Goal: Navigation & Orientation: Find specific page/section

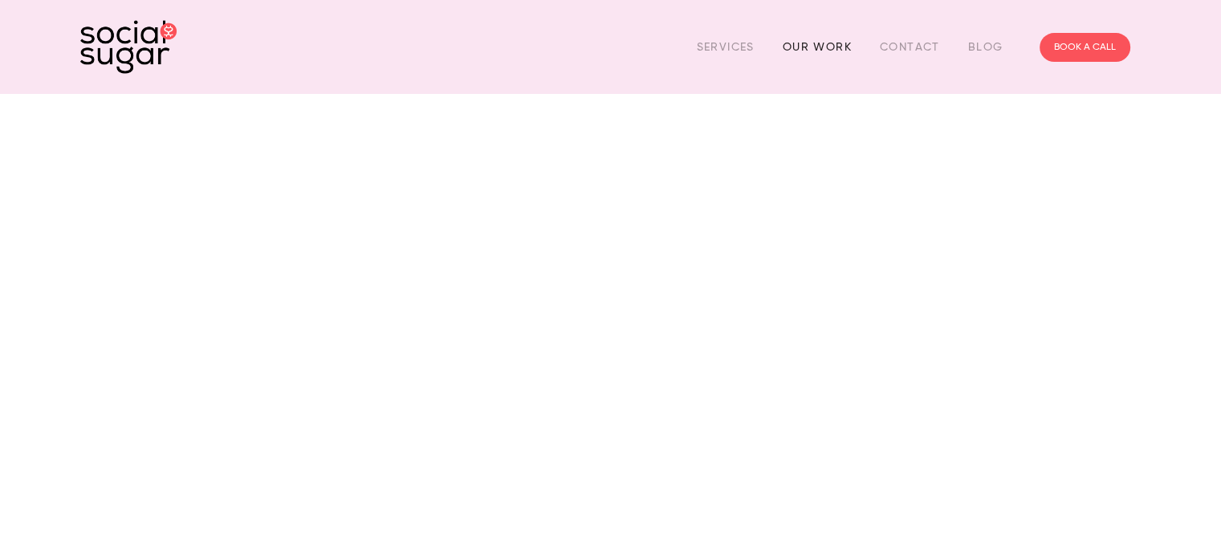
click at [825, 43] on link "Our Work" at bounding box center [817, 47] width 69 height 25
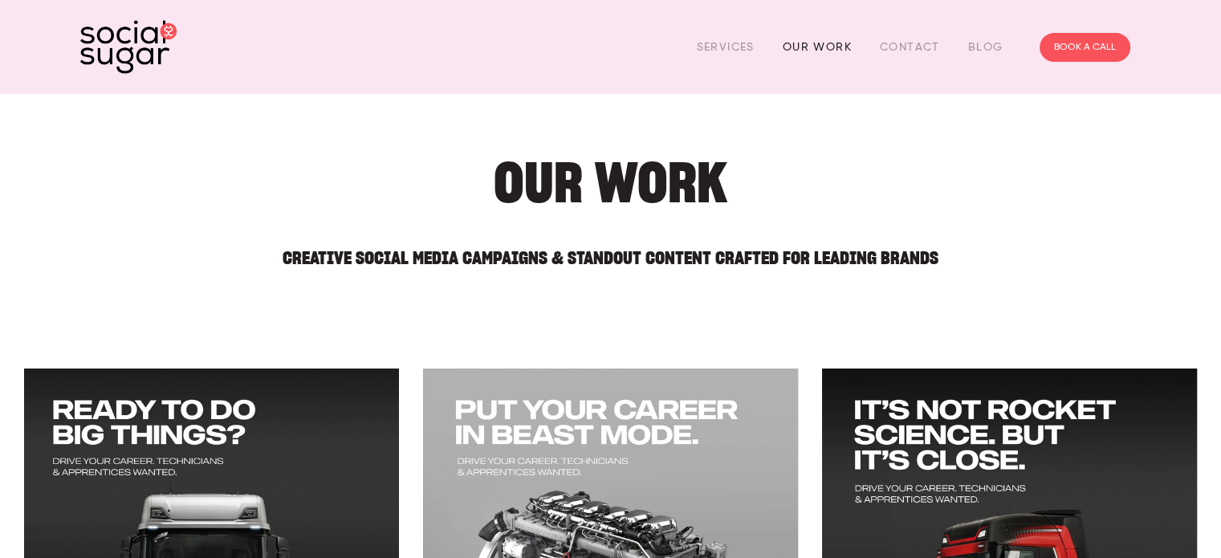
click at [822, 47] on link "Our Work" at bounding box center [817, 47] width 69 height 25
click at [102, 52] on img at bounding box center [128, 47] width 96 height 54
